Goal: Information Seeking & Learning: Learn about a topic

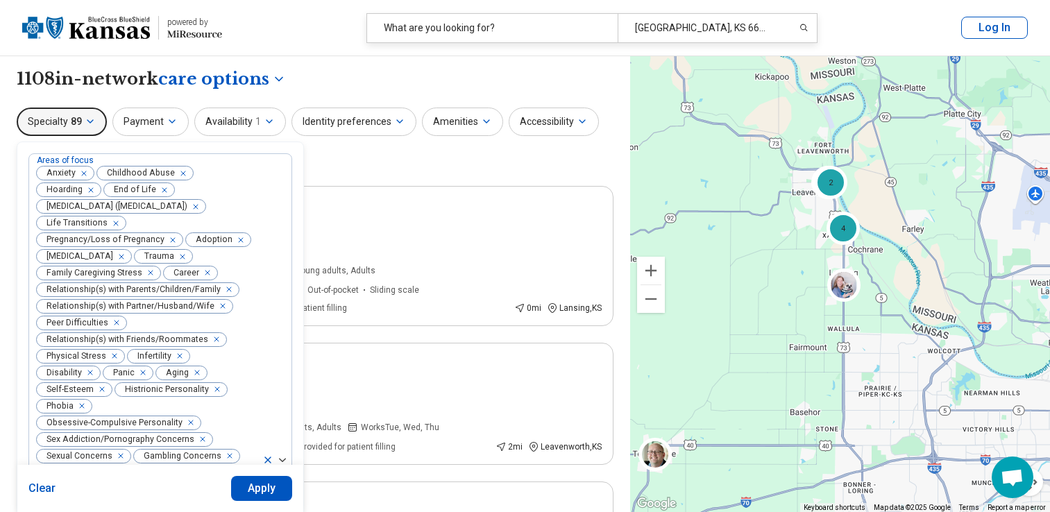
select select "***"
click at [83, 171] on icon "Remove [object Object]" at bounding box center [81, 174] width 10 height 10
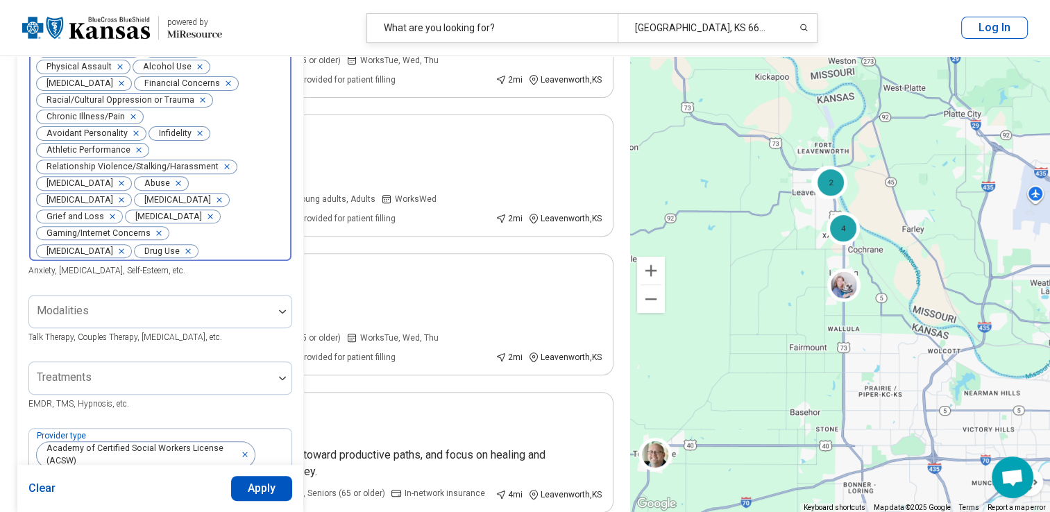
scroll to position [508, 0]
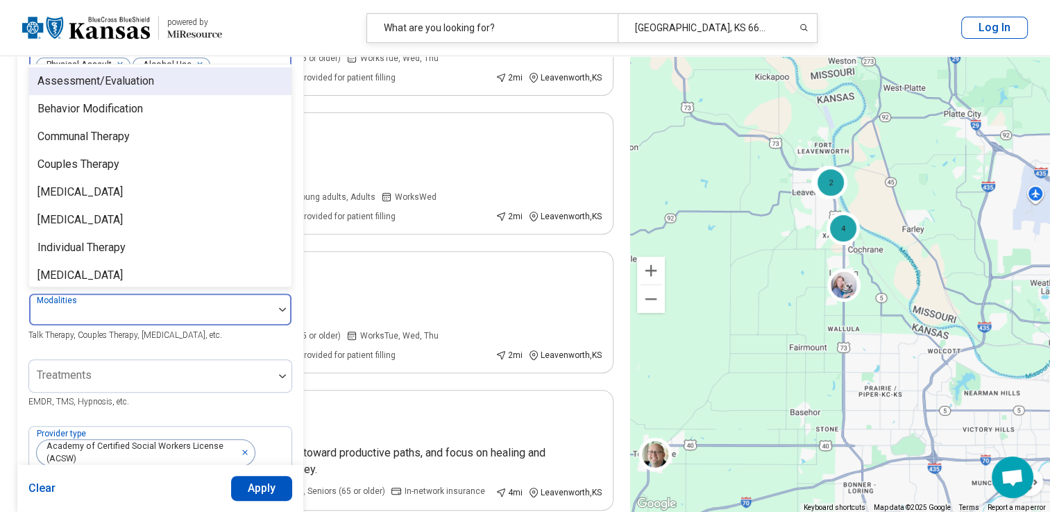
click at [281, 312] on img at bounding box center [282, 309] width 7 height 4
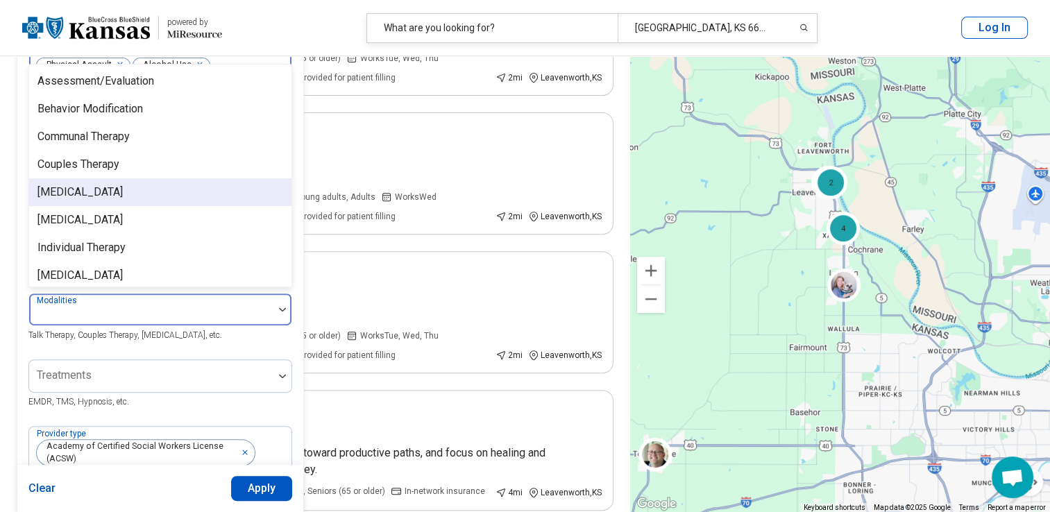
click at [139, 206] on div "[MEDICAL_DATA]" at bounding box center [160, 192] width 262 height 28
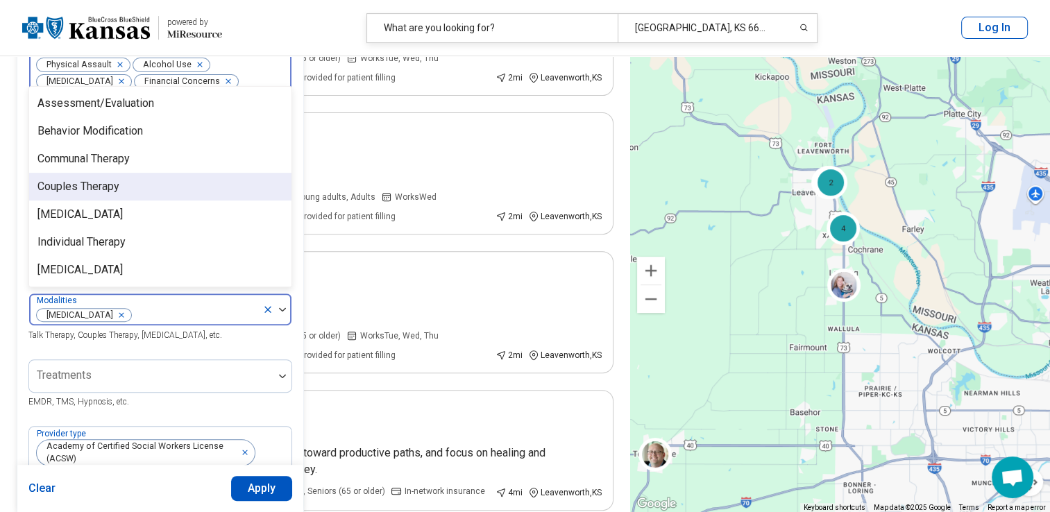
click at [131, 193] on div "Couples Therapy" at bounding box center [160, 187] width 262 height 28
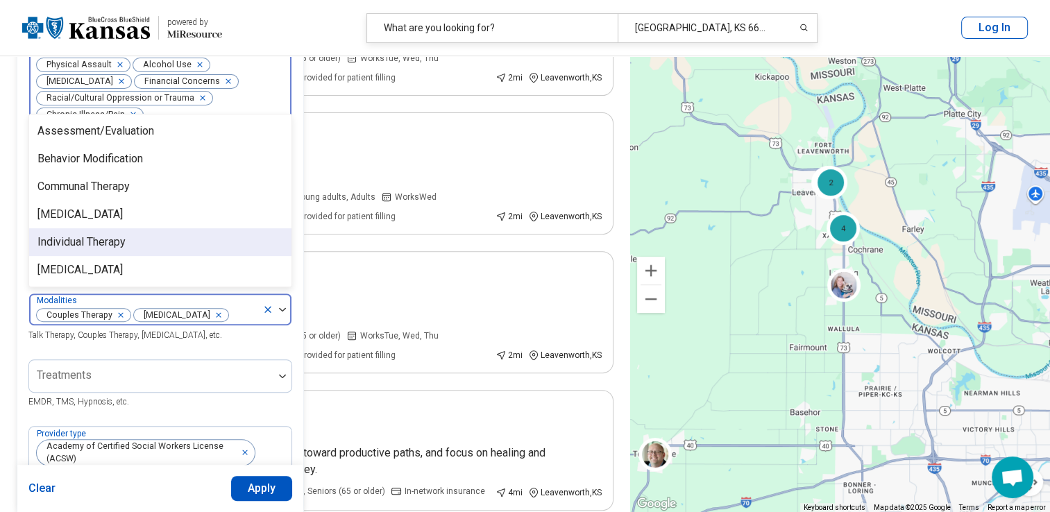
click at [123, 248] on div "Individual Therapy" at bounding box center [81, 242] width 88 height 17
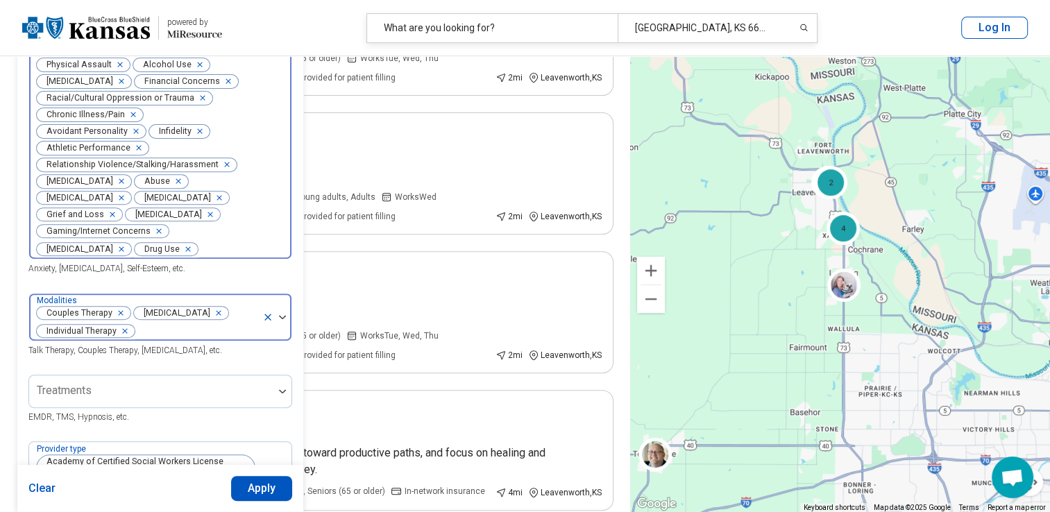
click at [280, 319] on img at bounding box center [282, 317] width 7 height 4
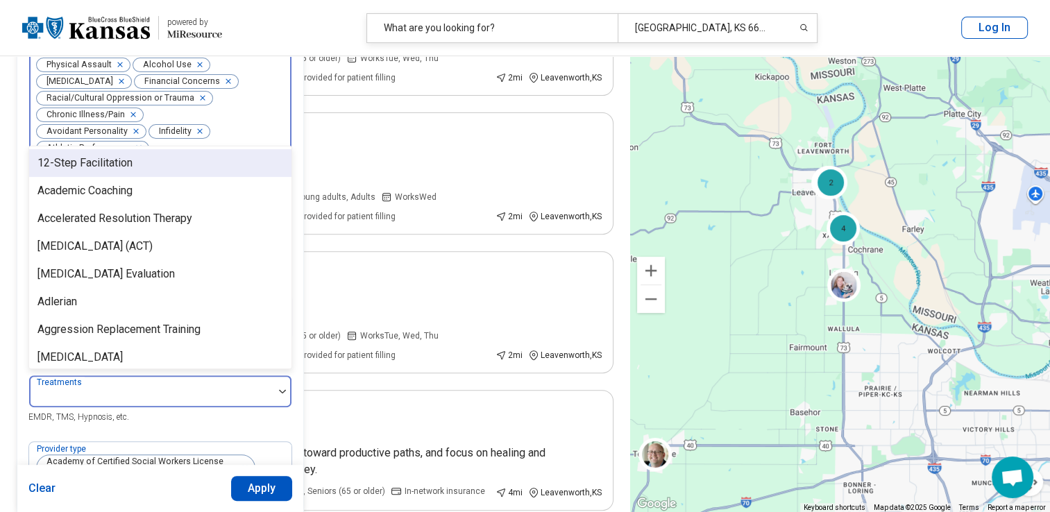
click at [280, 393] on img at bounding box center [282, 391] width 7 height 4
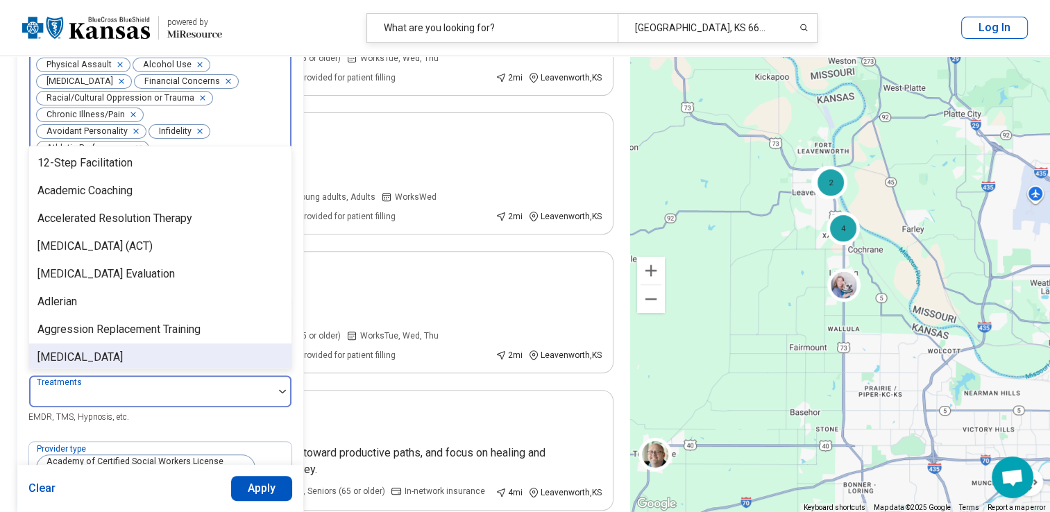
click at [144, 369] on div "[MEDICAL_DATA]" at bounding box center [160, 357] width 262 height 28
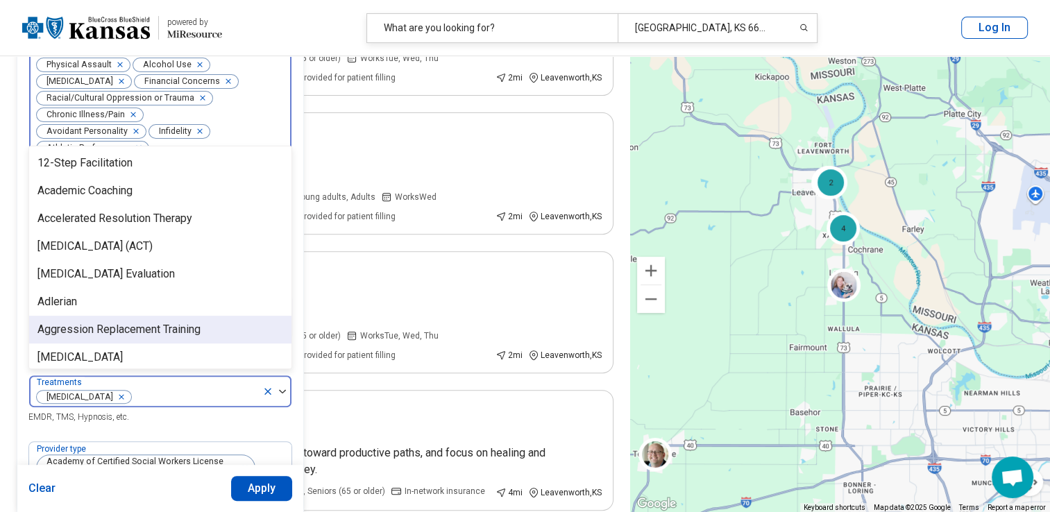
click at [133, 338] on div "Aggression Replacement Training" at bounding box center [118, 329] width 163 height 17
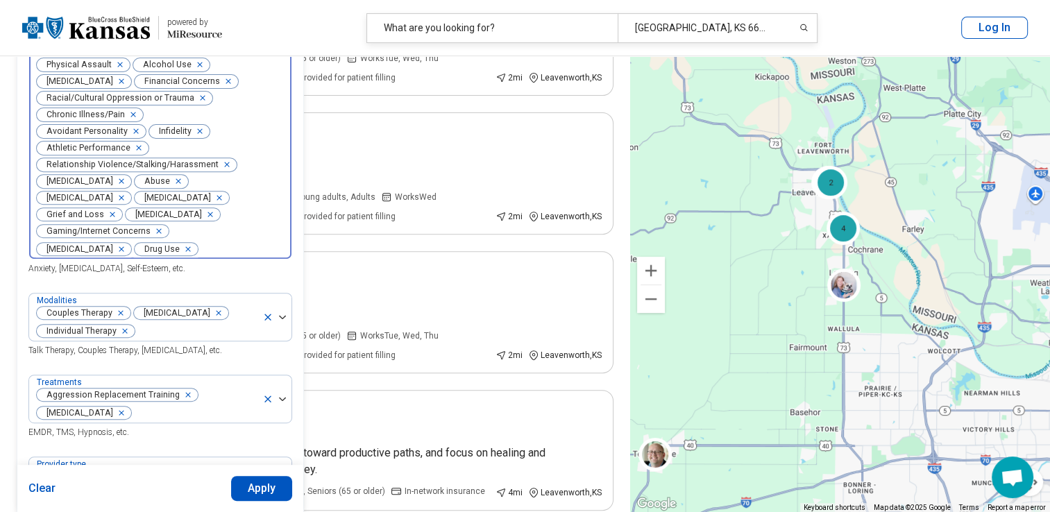
click at [187, 484] on div "Clear Apply" at bounding box center [160, 488] width 286 height 47
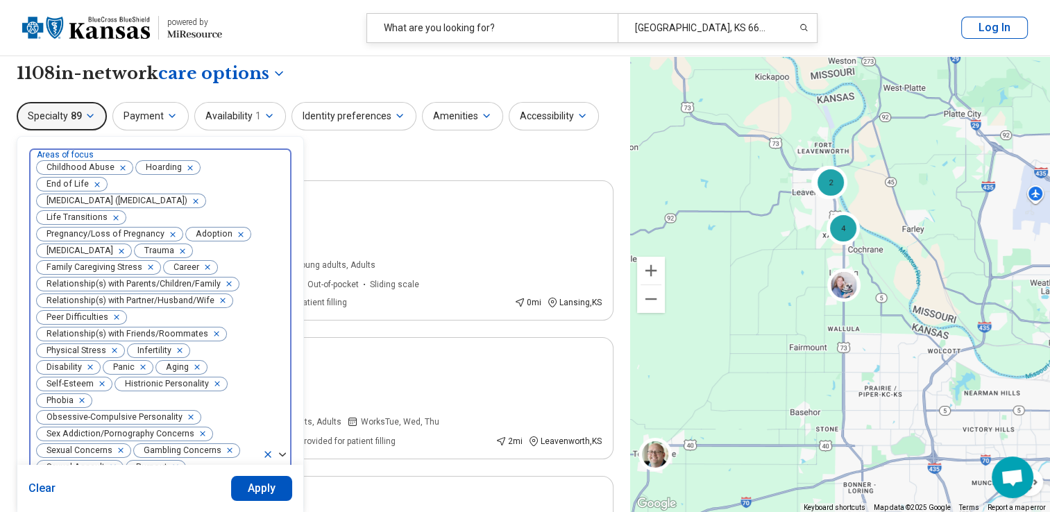
scroll to position [0, 0]
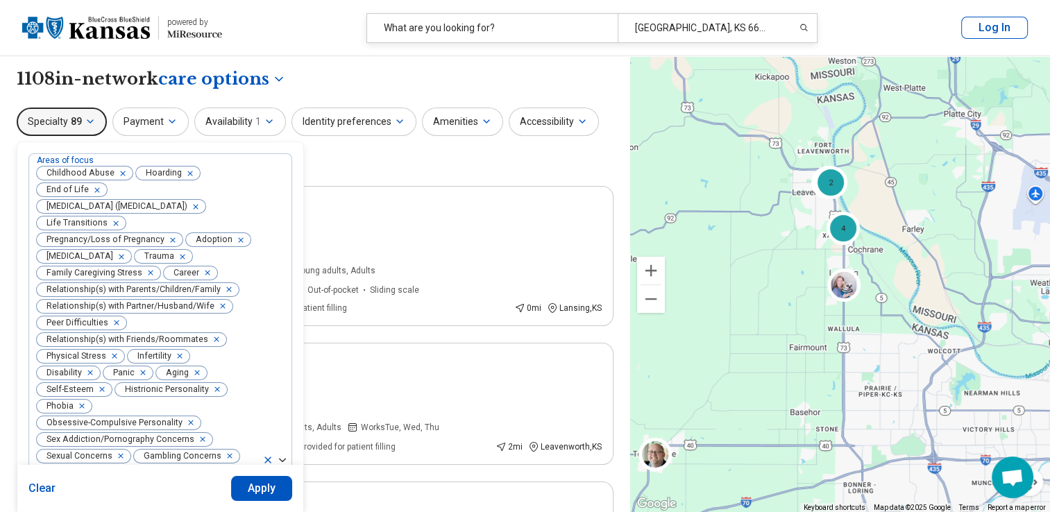
click at [179, 172] on div "Remove [object Object]" at bounding box center [187, 173] width 17 height 17
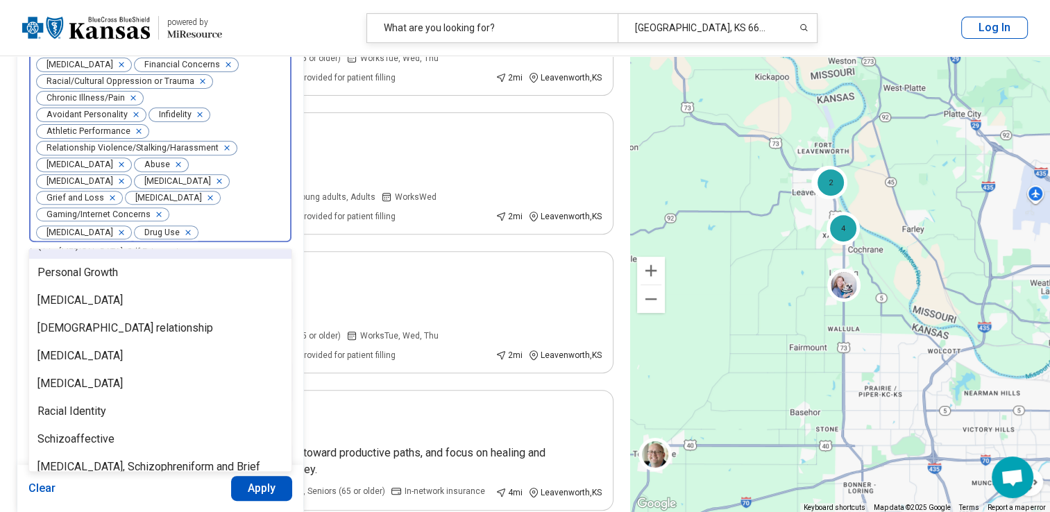
scroll to position [737, 0]
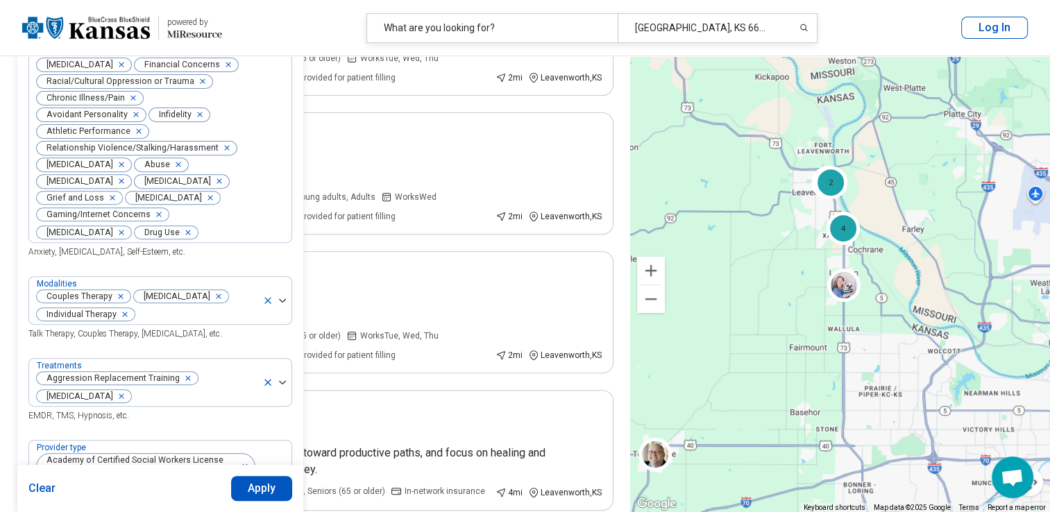
click at [296, 82] on div "Areas of focus Childhood Abuse End of Life [MEDICAL_DATA] ([MEDICAL_DATA]) Life…" at bounding box center [160, 482] width 286 height 1696
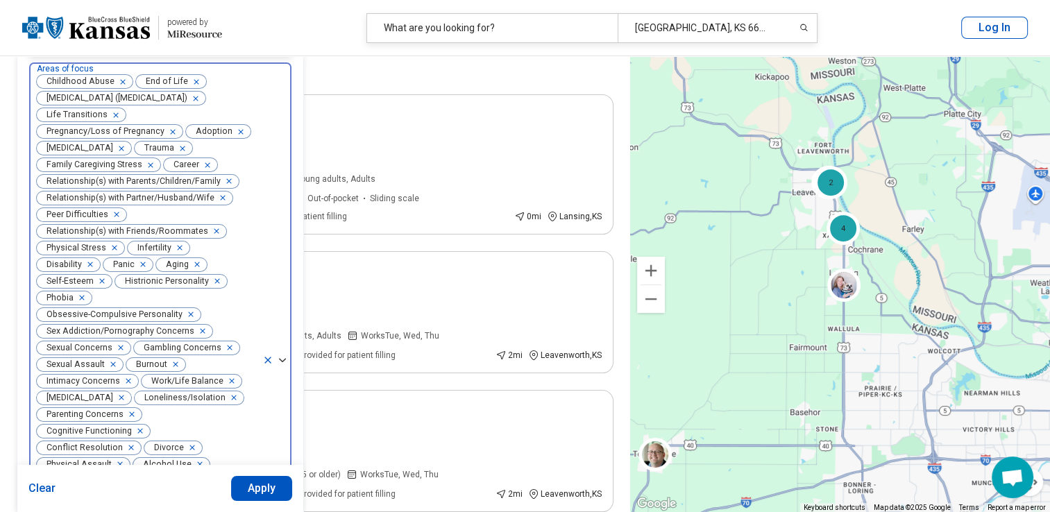
scroll to position [0, 0]
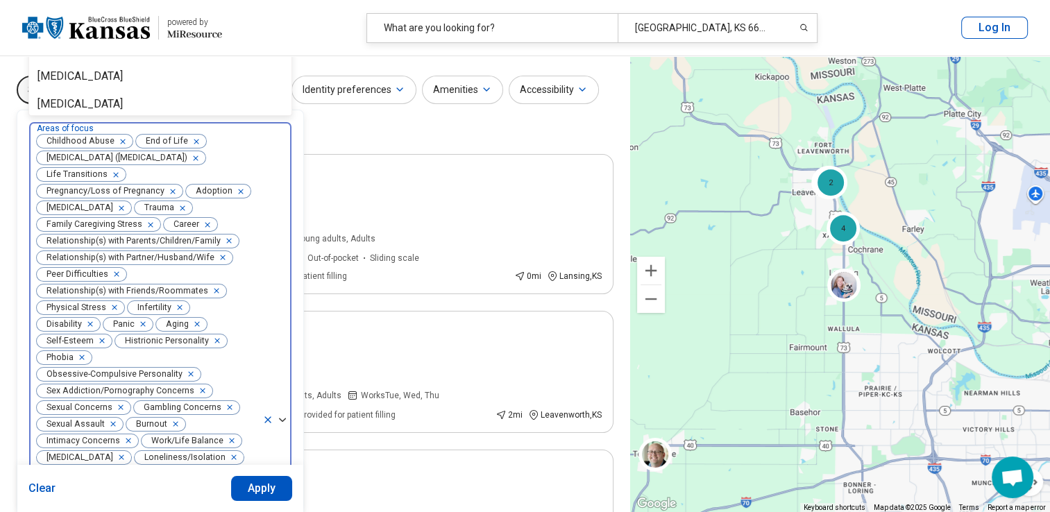
click at [132, 202] on div "Childhood Abuse End of Life [MEDICAL_DATA] ([MEDICAL_DATA]) Life Transitions Pr…" at bounding box center [145, 420] width 233 height 596
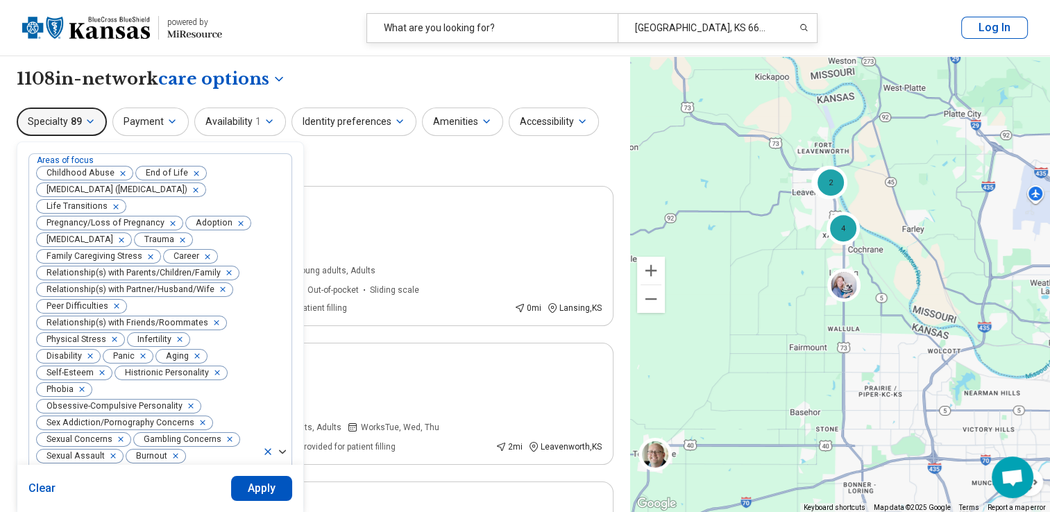
click at [130, 294] on span "Relationship(s) with Partner/Husband/Wife" at bounding box center [128, 289] width 182 height 13
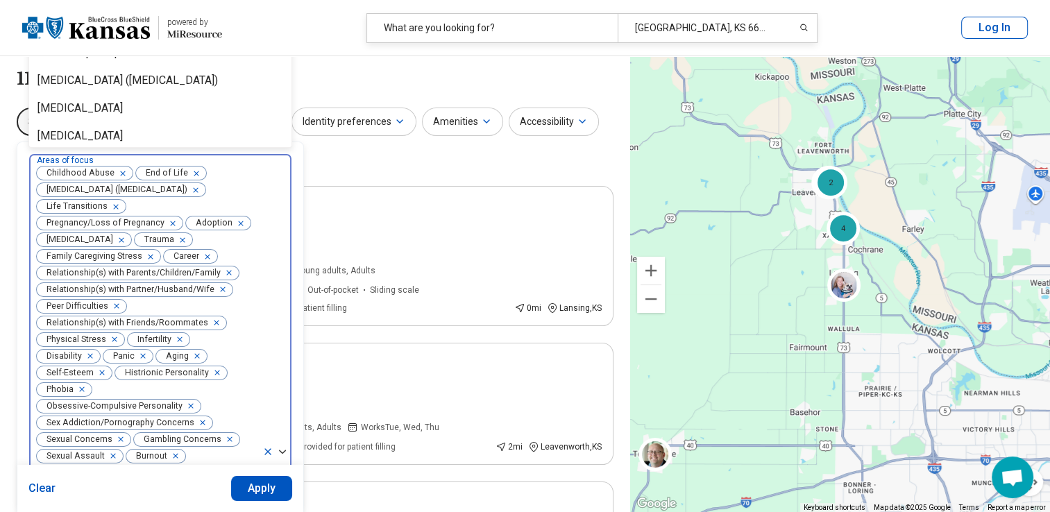
click at [130, 294] on span "Relationship(s) with Partner/Husband/Wife" at bounding box center [128, 289] width 182 height 13
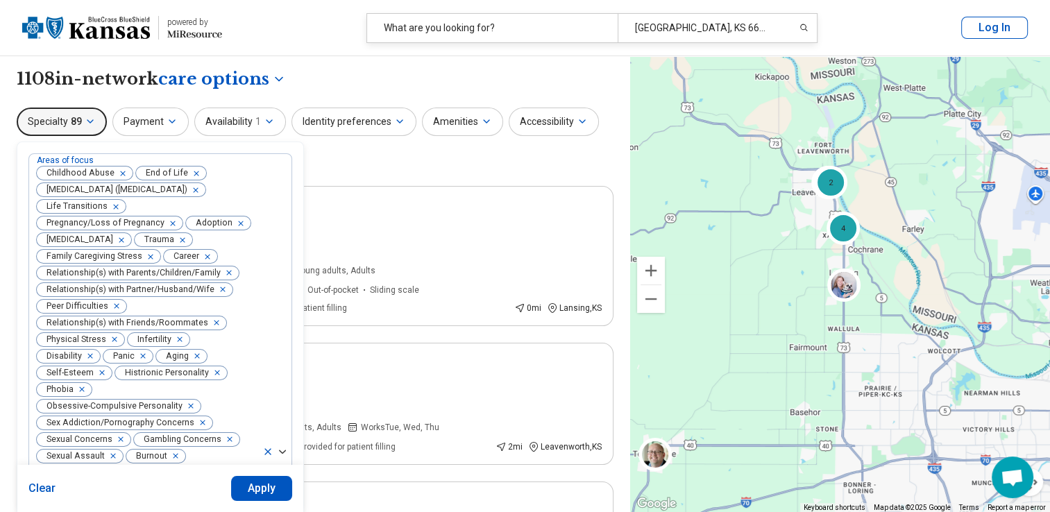
click at [144, 296] on span "Relationship(s) with Partner/Husband/Wife" at bounding box center [128, 289] width 182 height 13
click at [267, 454] on icon at bounding box center [267, 451] width 11 height 11
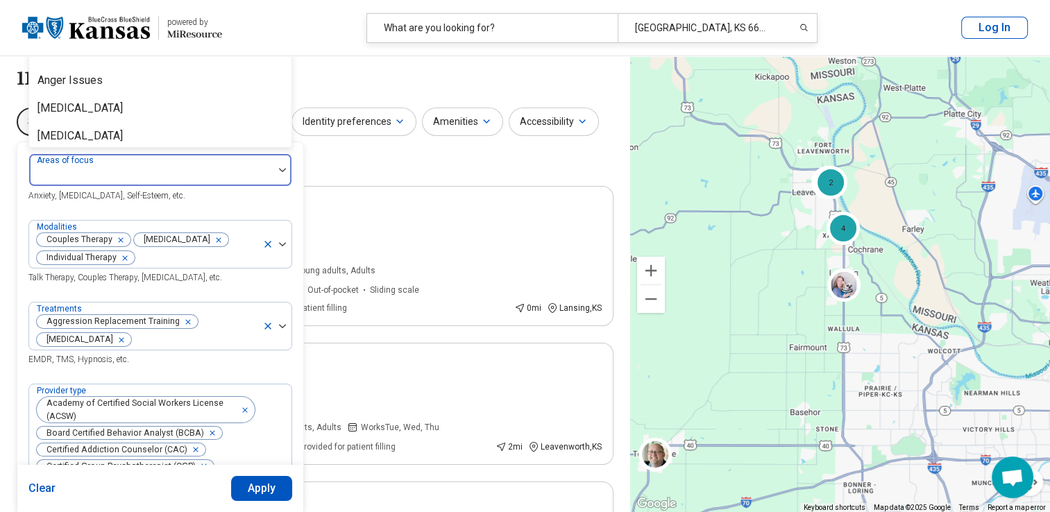
click at [280, 168] on img at bounding box center [282, 170] width 7 height 4
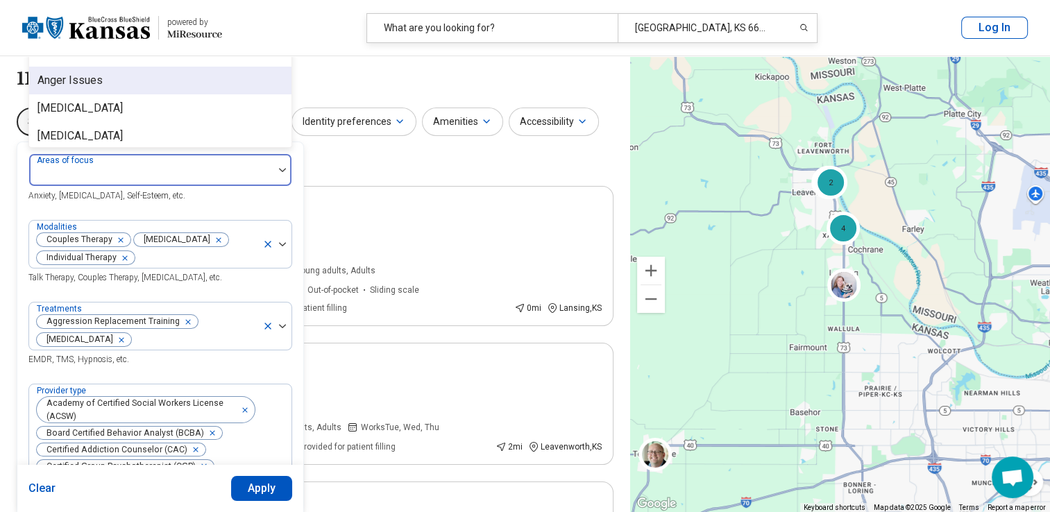
click at [132, 85] on div "Anger Issues" at bounding box center [160, 81] width 262 height 28
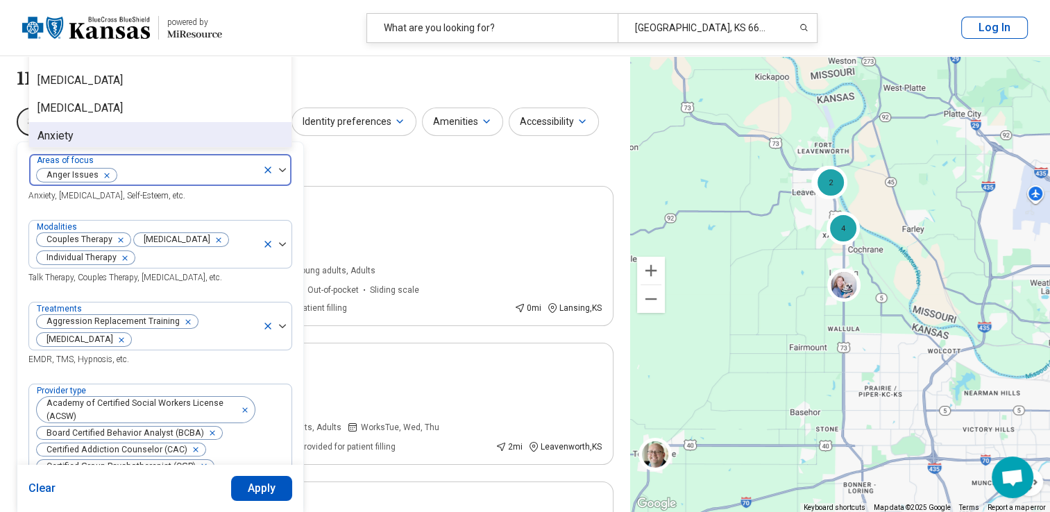
click at [169, 144] on div "Anxiety" at bounding box center [160, 136] width 262 height 28
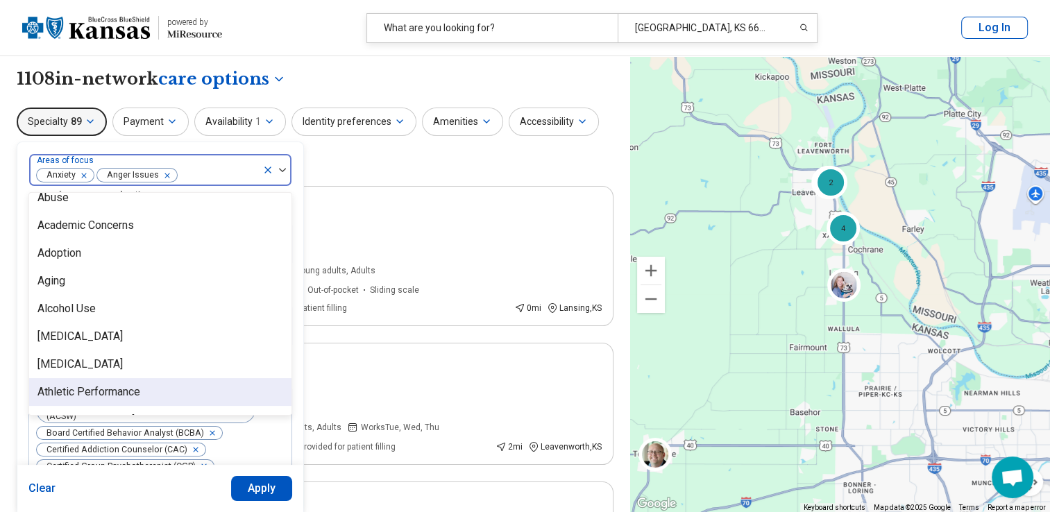
scroll to position [40, 0]
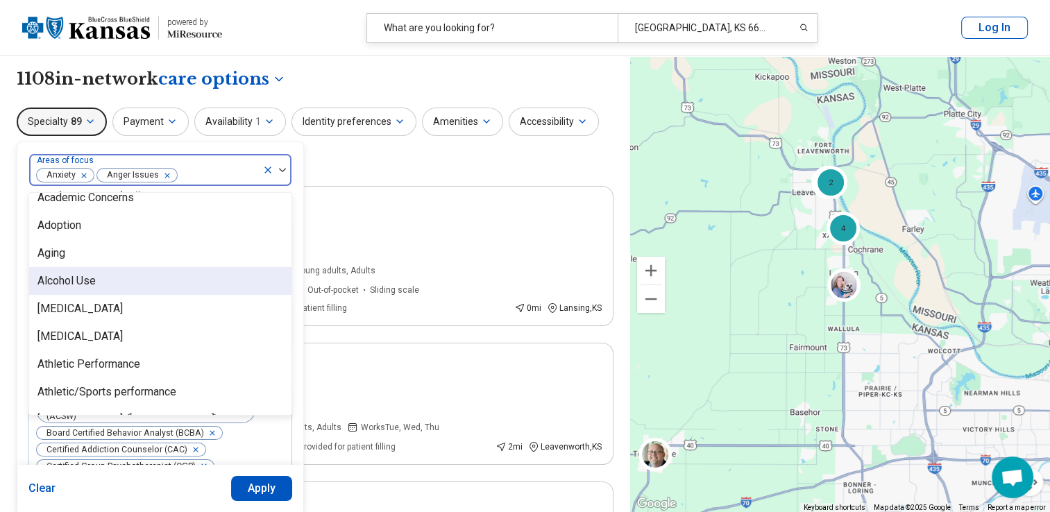
click at [75, 279] on div "Alcohol Use" at bounding box center [66, 281] width 58 height 17
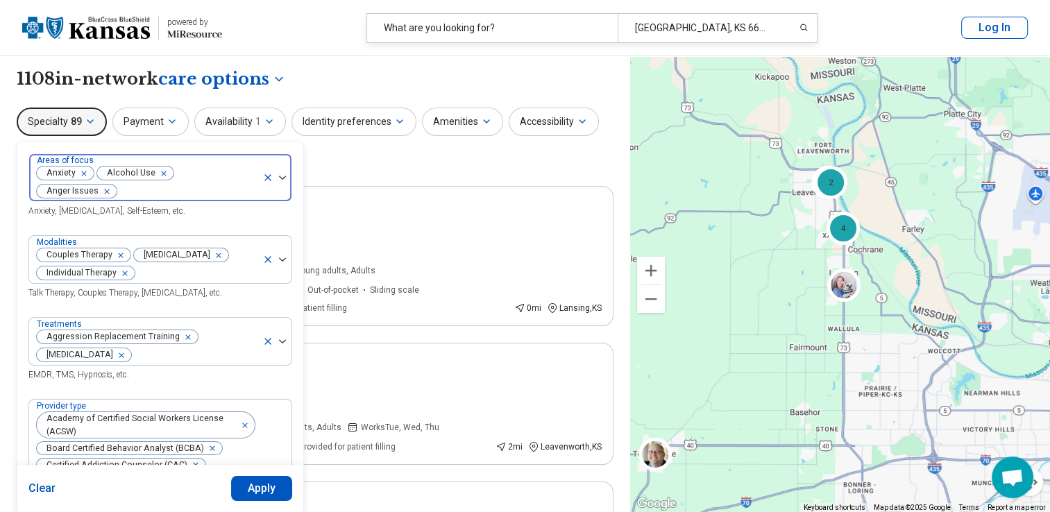
click at [118, 185] on div at bounding box center [187, 191] width 139 height 19
click at [384, 120] on button "Identity preferences" at bounding box center [353, 122] width 125 height 28
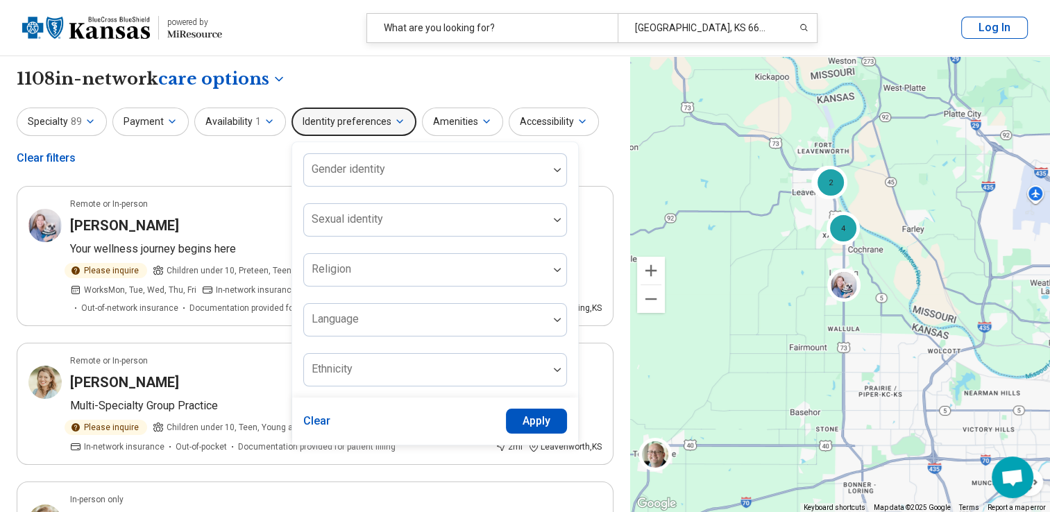
click at [384, 120] on button "Identity preferences" at bounding box center [353, 122] width 125 height 28
click at [264, 121] on icon "button" at bounding box center [269, 121] width 11 height 11
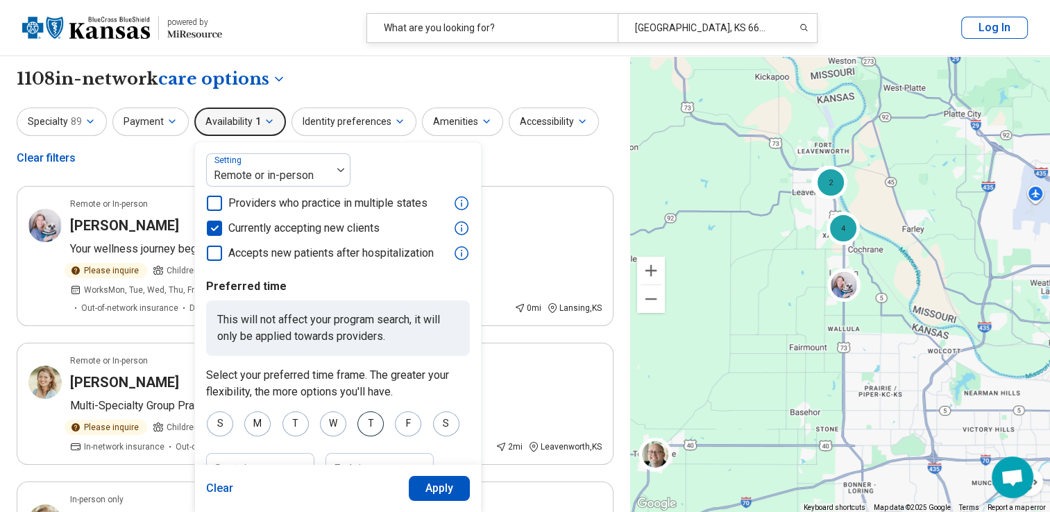
click at [368, 425] on div "T" at bounding box center [370, 423] width 26 height 25
click at [252, 423] on div "M" at bounding box center [257, 423] width 26 height 25
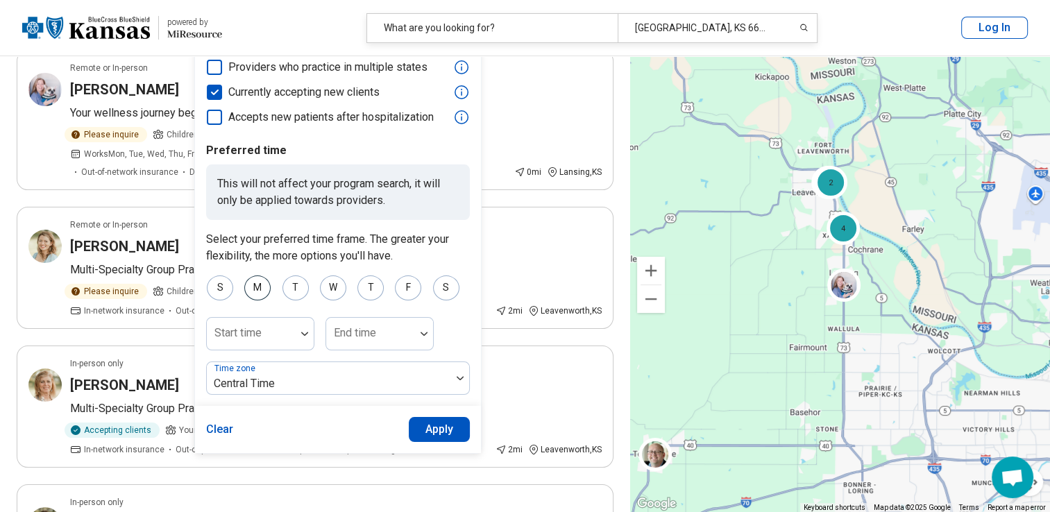
scroll to position [139, 0]
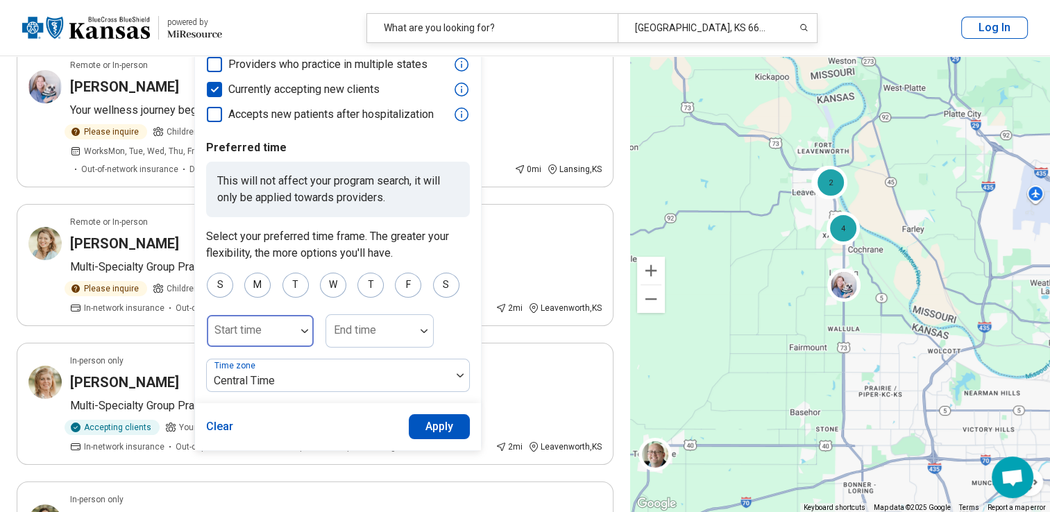
click at [301, 330] on img at bounding box center [304, 331] width 7 height 4
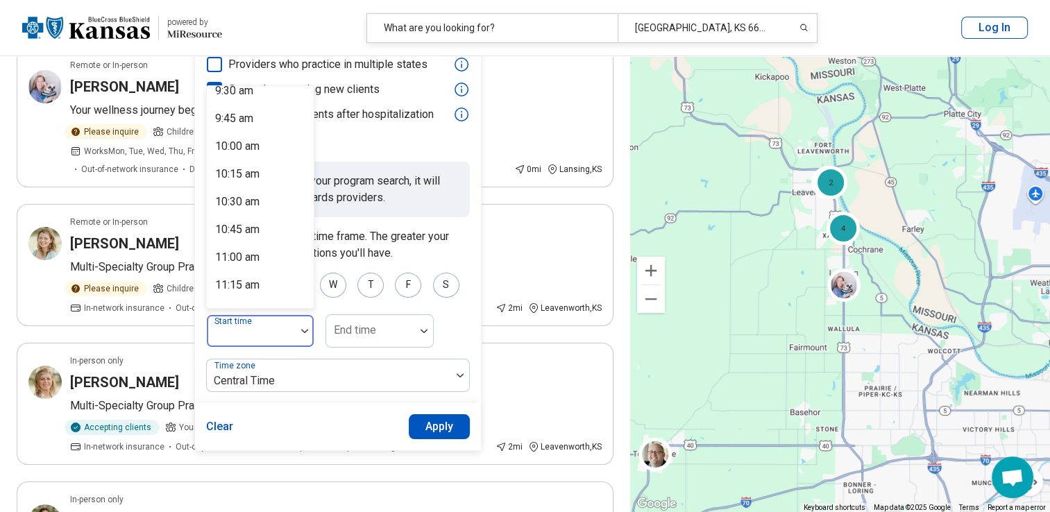
scroll to position [992, 0]
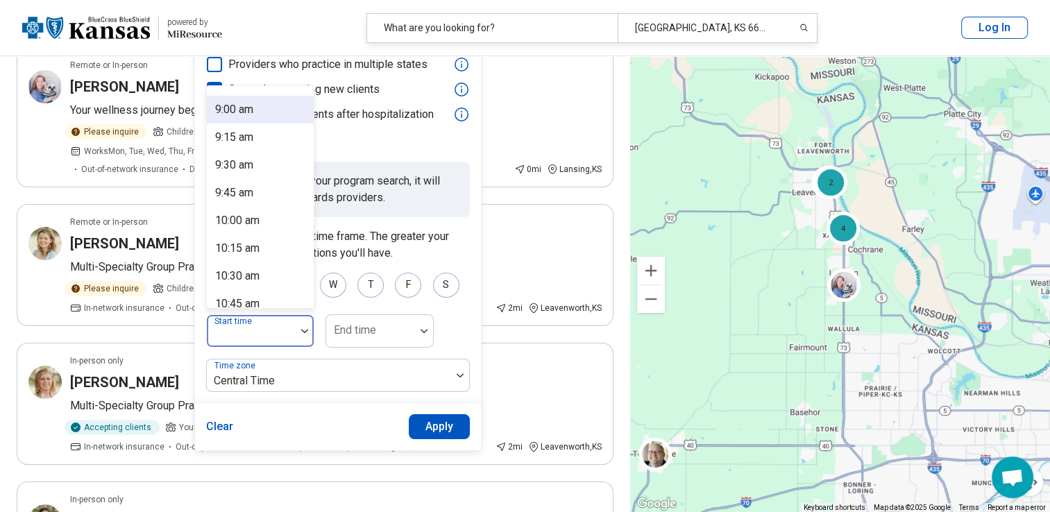
click at [262, 242] on div "10:15 am" at bounding box center [260, 249] width 107 height 28
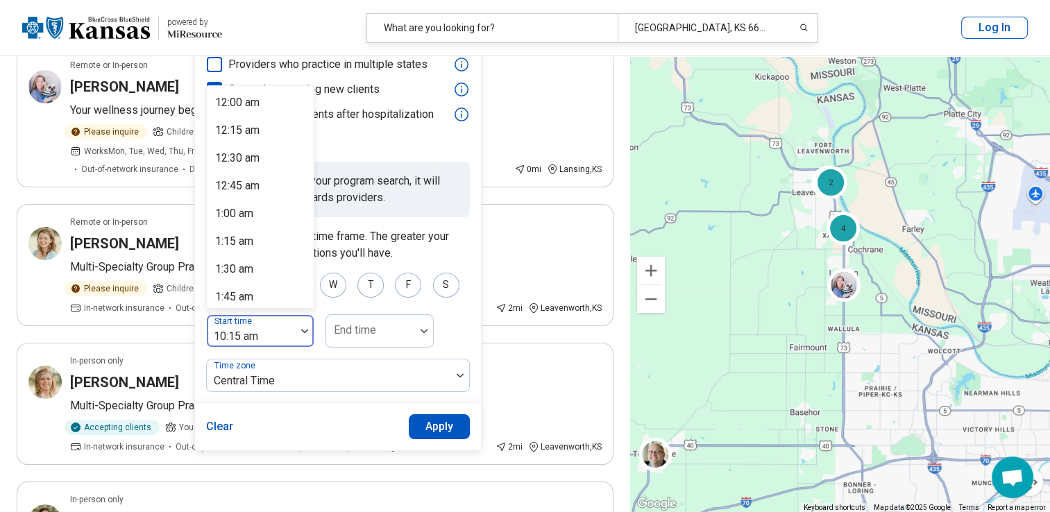
click at [296, 336] on div at bounding box center [305, 331] width 18 height 32
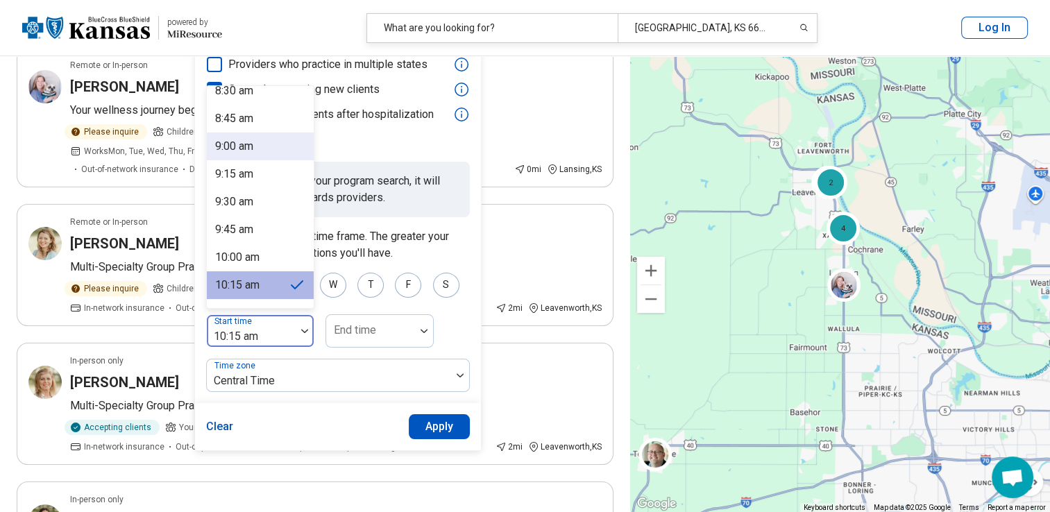
click at [234, 152] on div "9:00 am" at bounding box center [234, 146] width 38 height 17
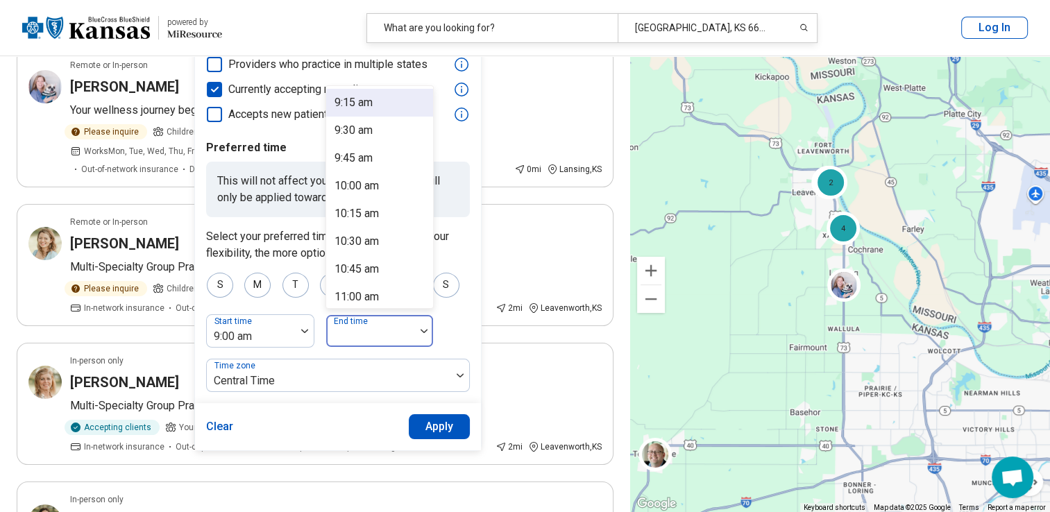
click at [421, 329] on img at bounding box center [424, 331] width 7 height 4
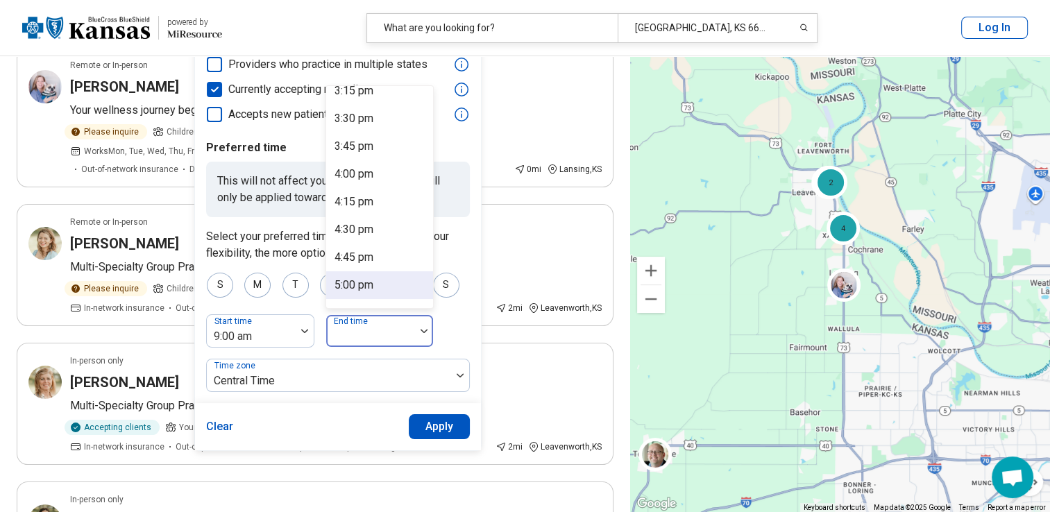
scroll to position [706, 0]
click at [354, 254] on div "5:00 pm" at bounding box center [353, 257] width 39 height 17
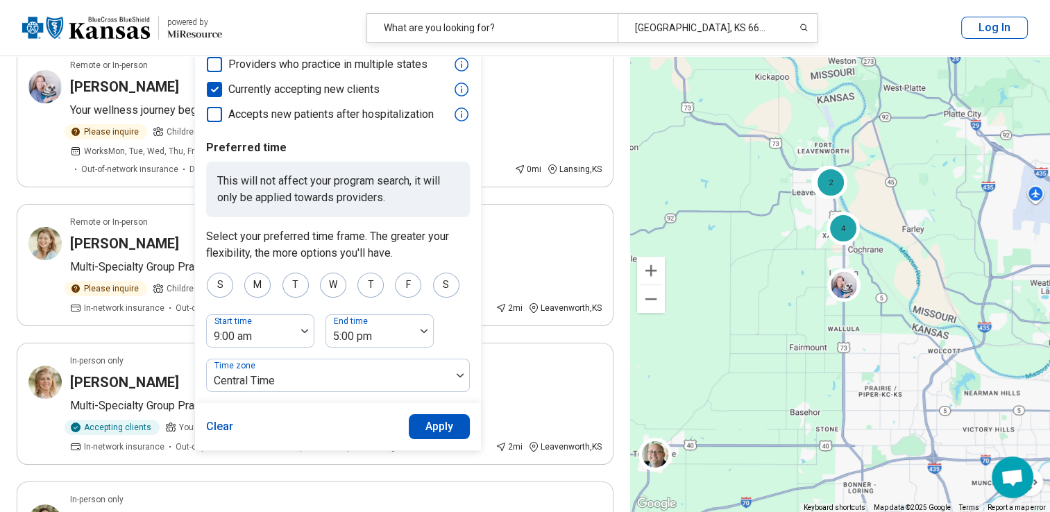
click at [427, 425] on button "Apply" at bounding box center [440, 426] width 62 height 25
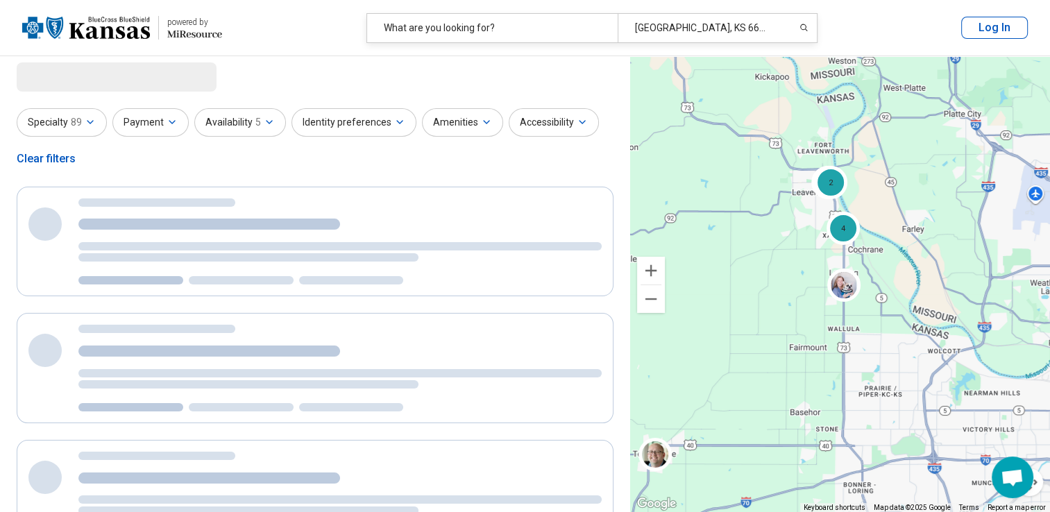
scroll to position [0, 0]
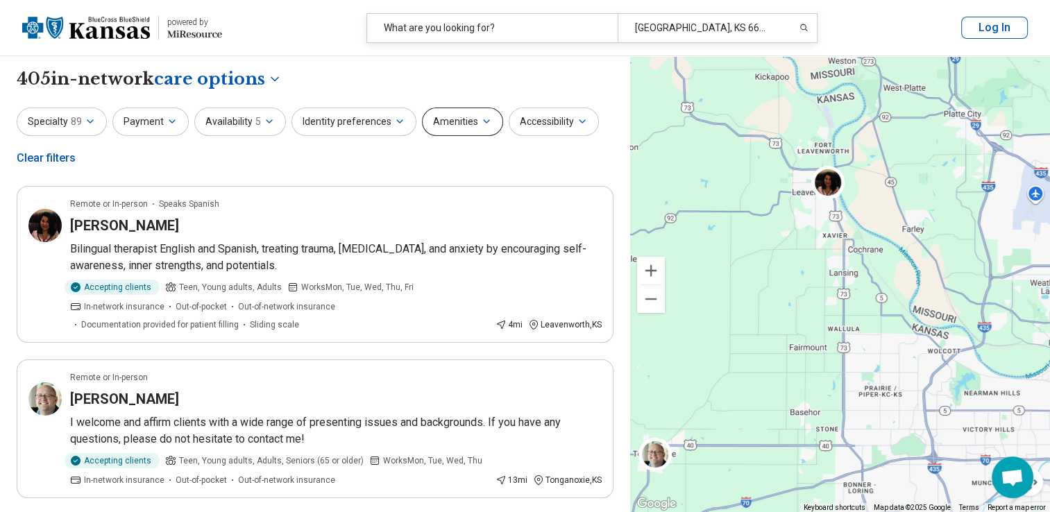
click at [481, 120] on icon "button" at bounding box center [486, 121] width 11 height 11
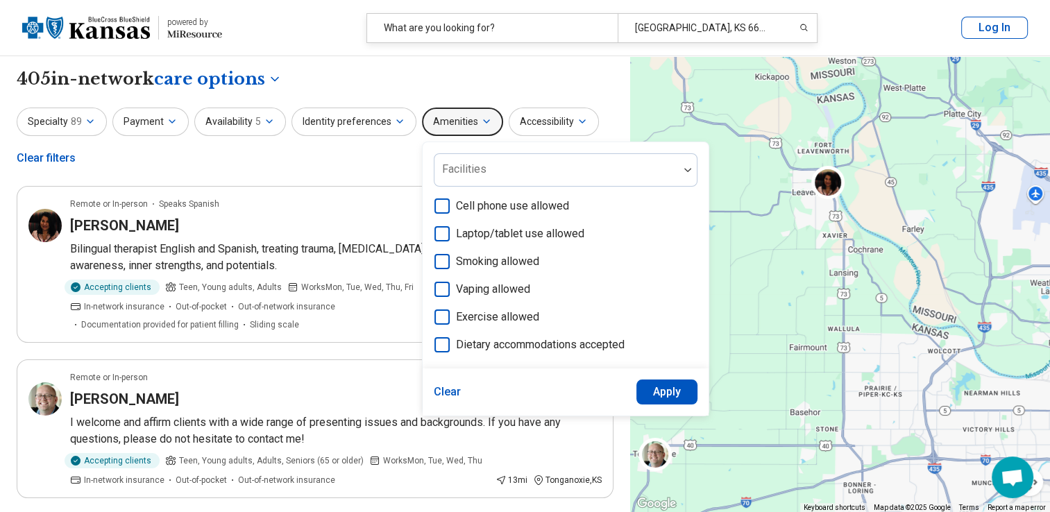
click at [401, 160] on div "Specialty 89 Payment Availability 5 Identity preferences Amenities Facilities C…" at bounding box center [315, 141] width 597 height 67
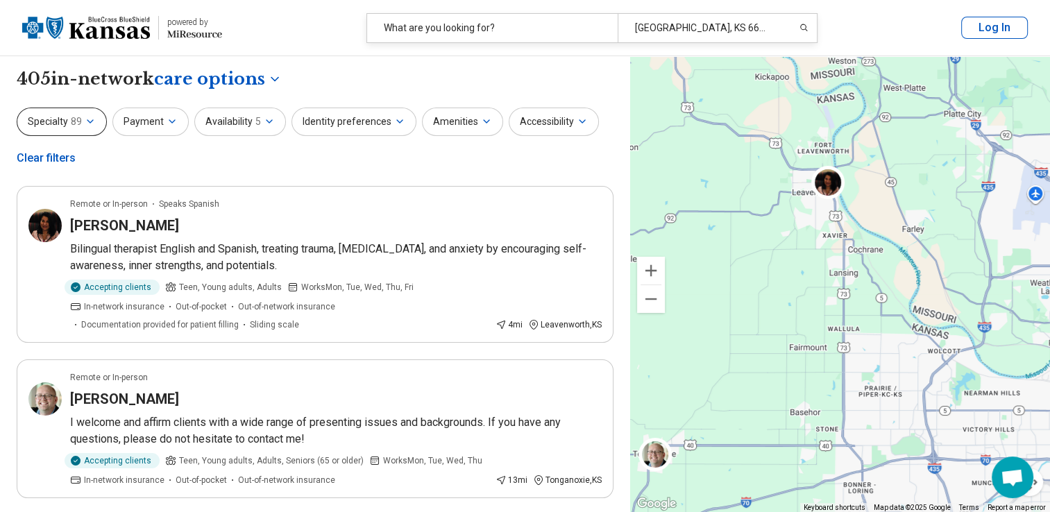
click at [90, 119] on icon "button" at bounding box center [90, 121] width 11 height 11
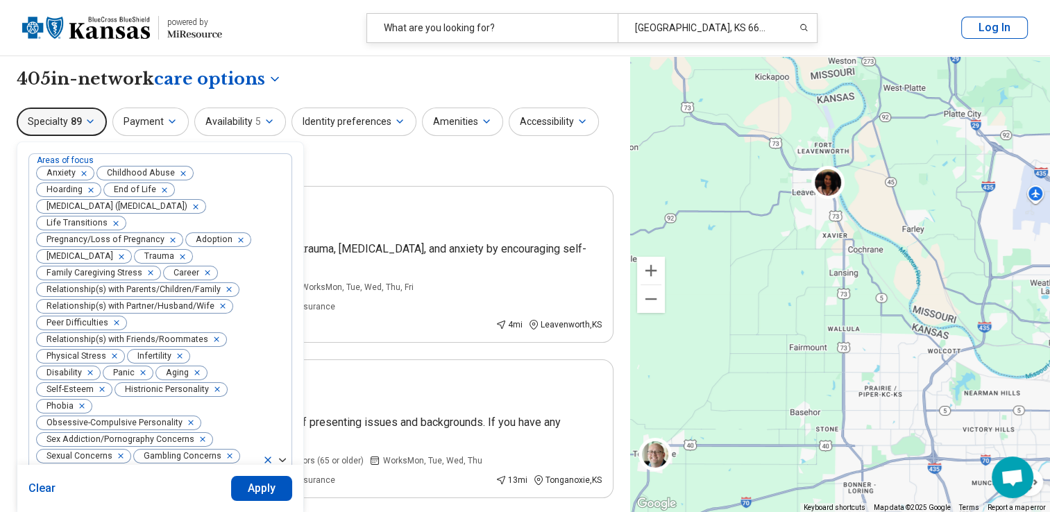
click at [39, 484] on button "Clear" at bounding box center [42, 488] width 28 height 25
